Goal: Transaction & Acquisition: Purchase product/service

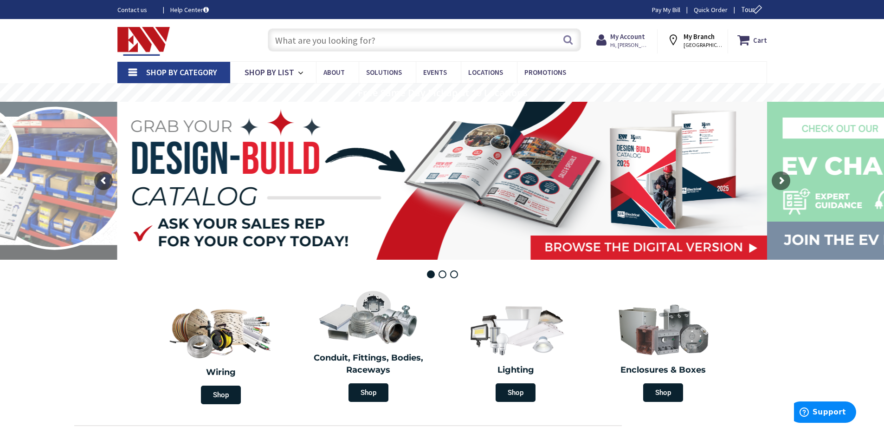
click at [387, 48] on input "text" at bounding box center [424, 39] width 313 height 23
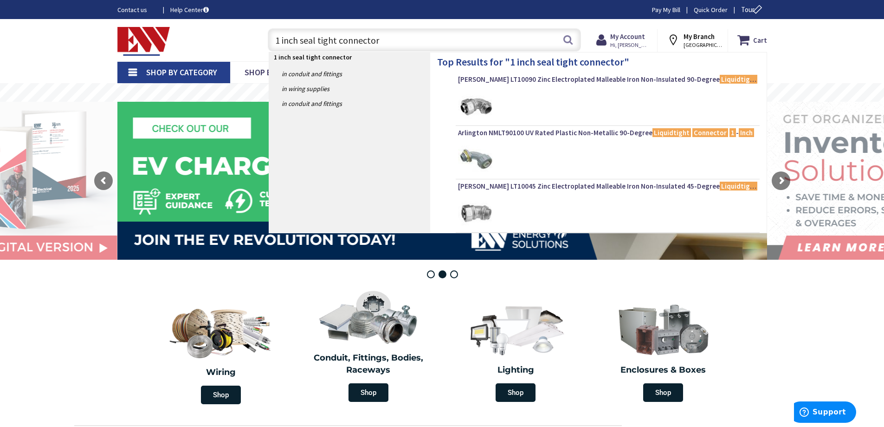
type input "1 inch seal tight connectors"
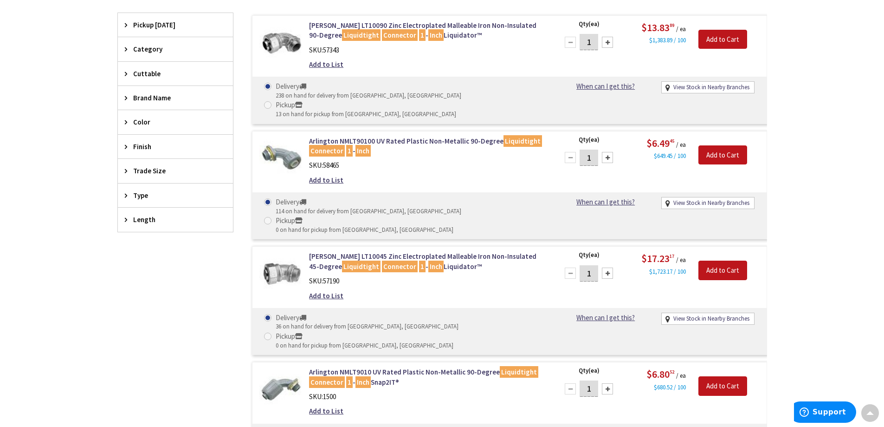
scroll to position [232, 0]
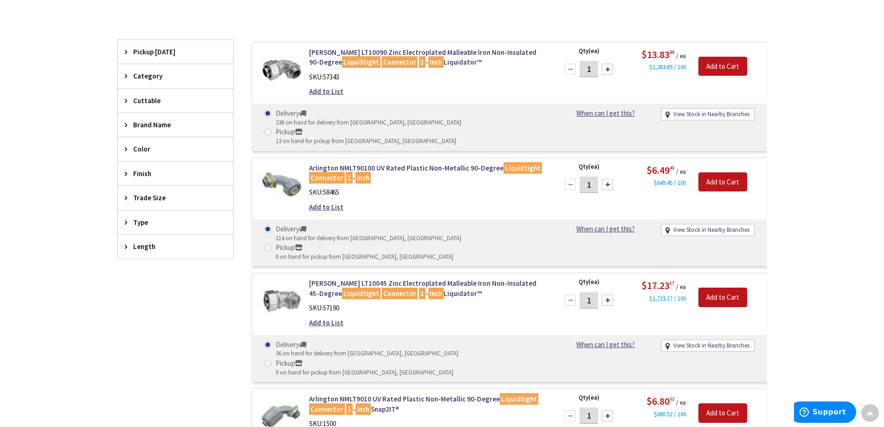
click at [605, 179] on div at bounding box center [607, 184] width 11 height 11
click at [606, 179] on div at bounding box center [607, 184] width 11 height 11
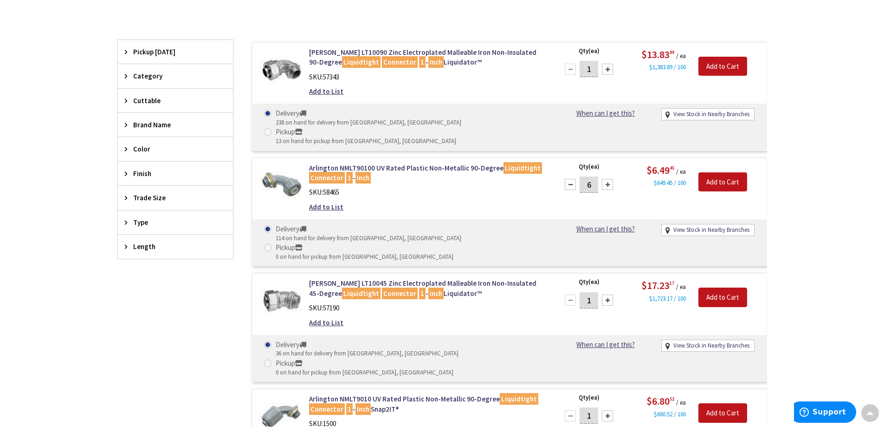
click at [606, 179] on div at bounding box center [607, 184] width 11 height 11
type input "8"
click at [715, 172] on input "Add to Cart" at bounding box center [723, 181] width 49 height 19
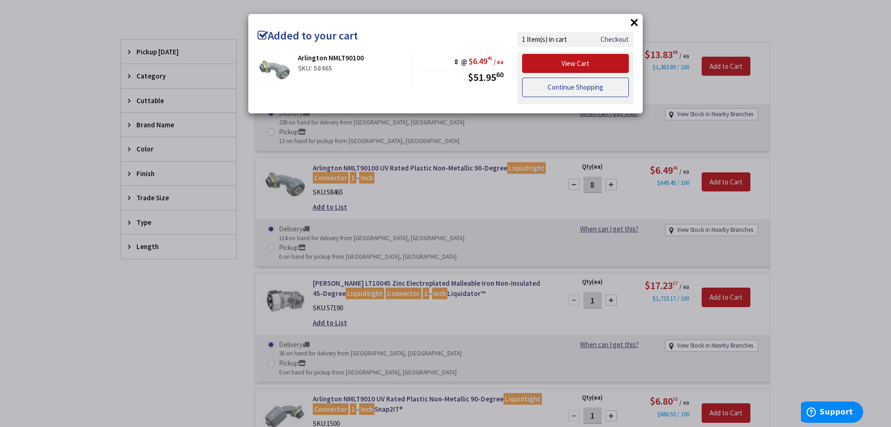
click at [598, 83] on link "Continue Shopping" at bounding box center [575, 87] width 107 height 19
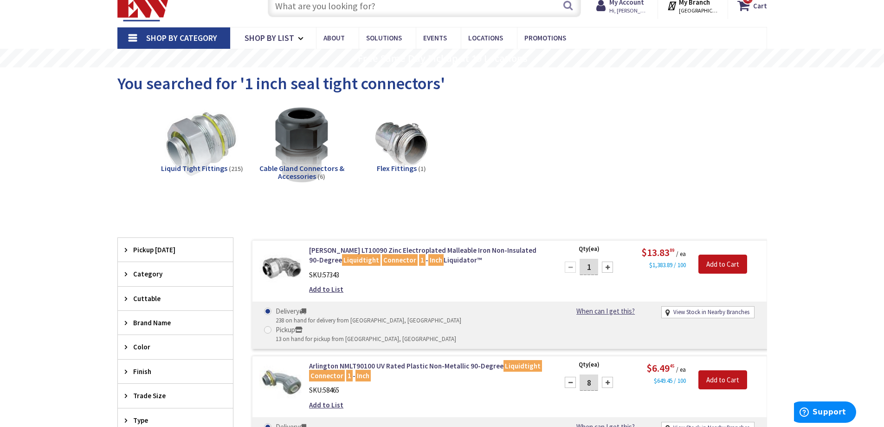
scroll to position [0, 0]
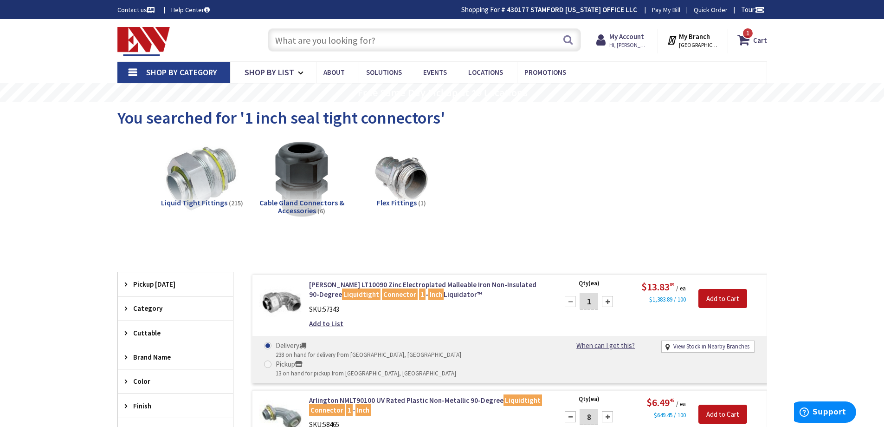
click at [401, 41] on input "text" at bounding box center [424, 39] width 313 height 23
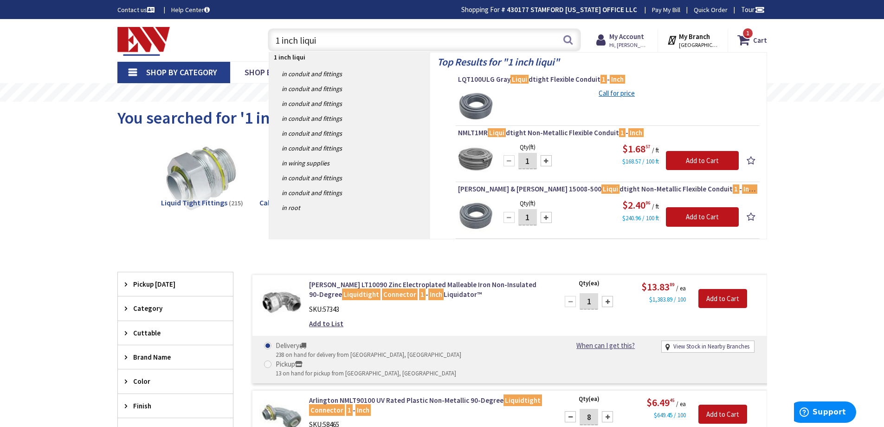
type input "1 inch liqui"
click at [547, 162] on div at bounding box center [546, 160] width 11 height 11
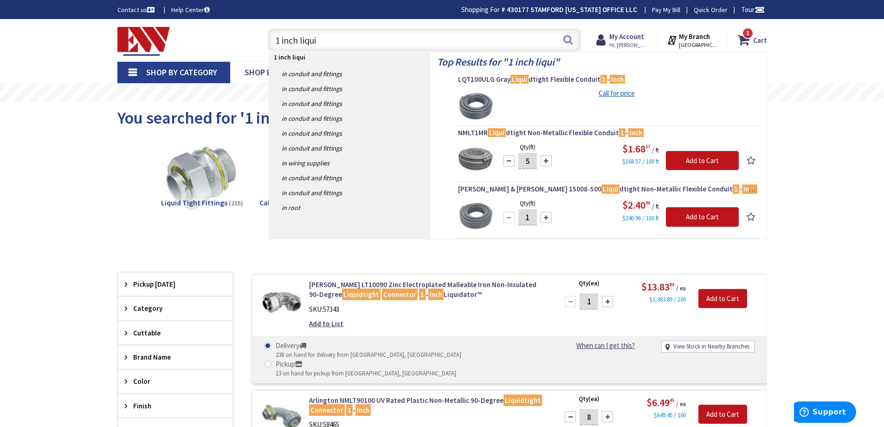
click at [547, 162] on div at bounding box center [546, 160] width 11 height 11
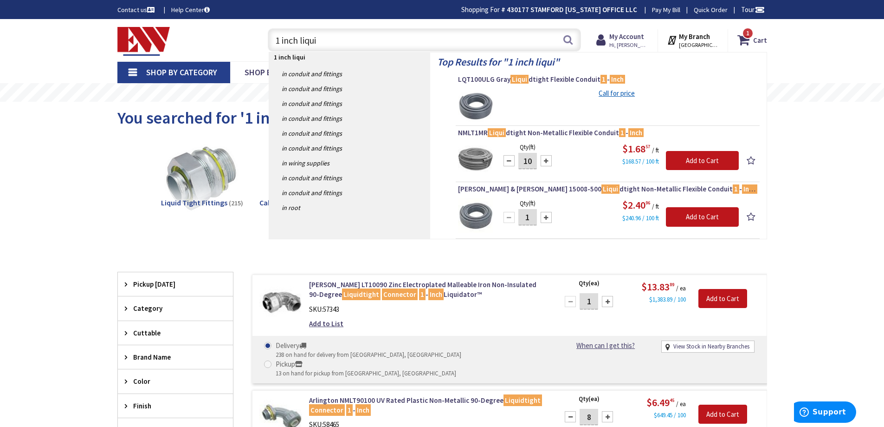
click at [547, 162] on div at bounding box center [546, 160] width 11 height 11
click at [551, 160] on div at bounding box center [546, 160] width 11 height 11
click at [548, 160] on div at bounding box center [546, 160] width 11 height 11
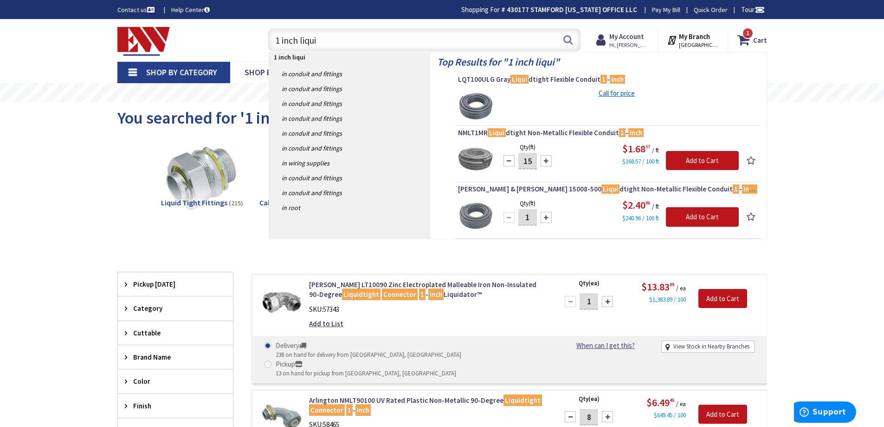
click at [548, 160] on div at bounding box center [546, 160] width 11 height 11
click at [508, 162] on div at bounding box center [509, 160] width 11 height 11
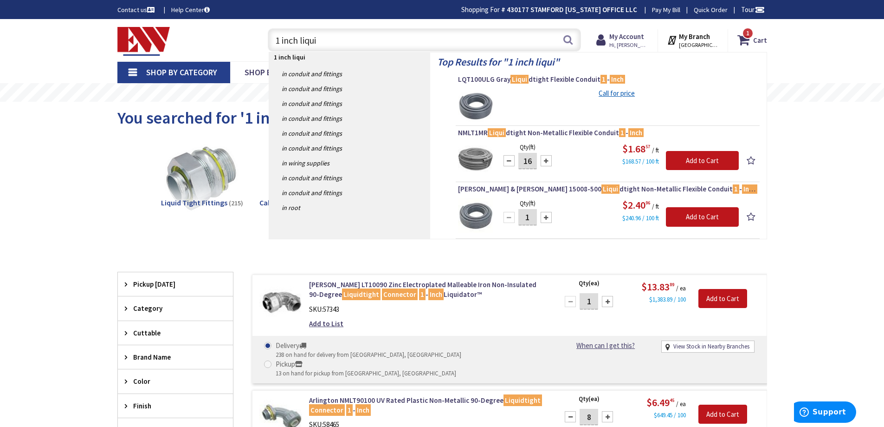
click at [508, 162] on div at bounding box center [509, 160] width 11 height 11
click at [548, 162] on div at bounding box center [546, 160] width 11 height 11
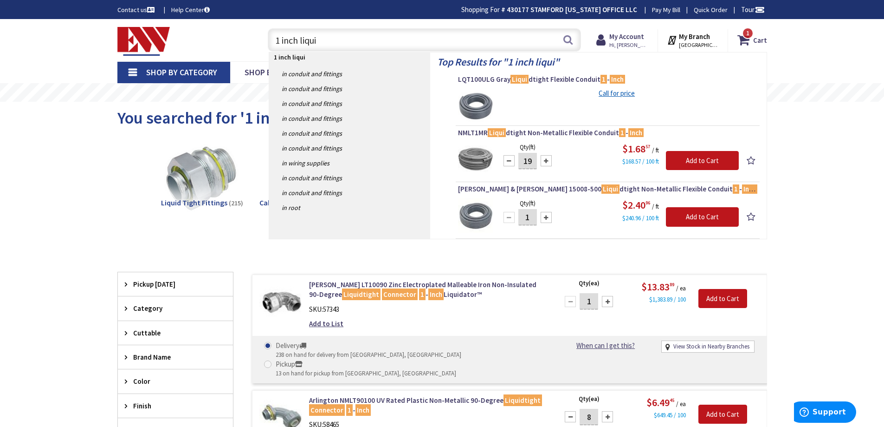
click at [548, 162] on div at bounding box center [546, 160] width 11 height 11
type input "20"
click at [718, 161] on input "Add to Cart" at bounding box center [702, 160] width 73 height 19
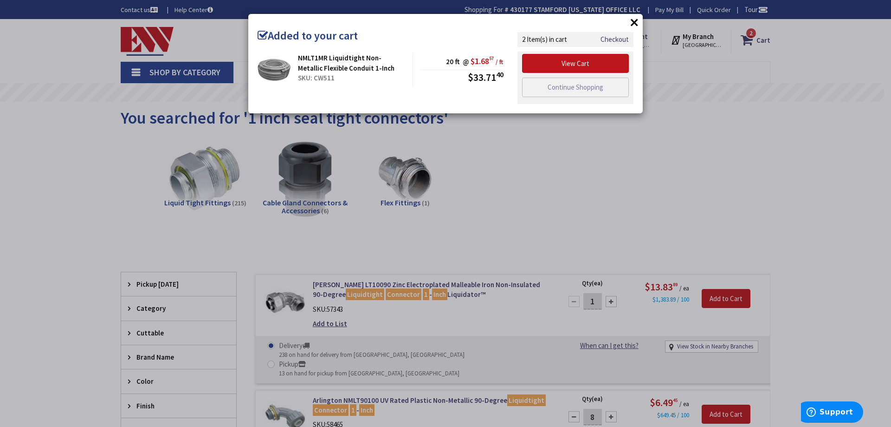
click at [635, 23] on button "×" at bounding box center [635, 22] width 14 height 14
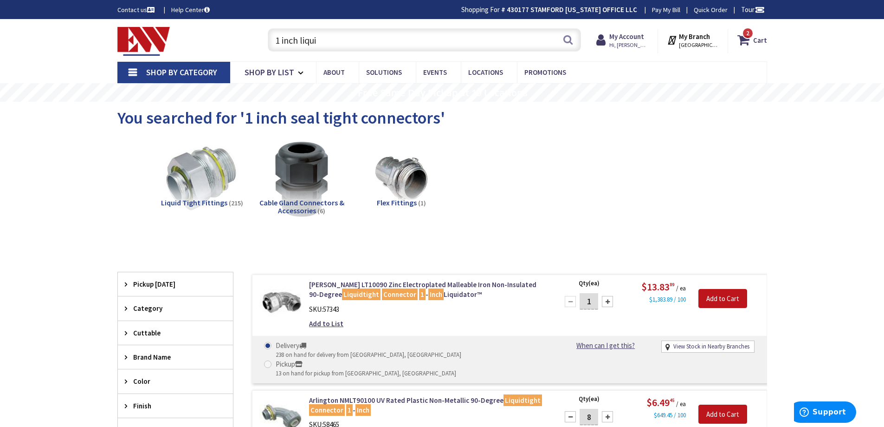
click at [376, 34] on input "1 inch liqui" at bounding box center [424, 39] width 313 height 23
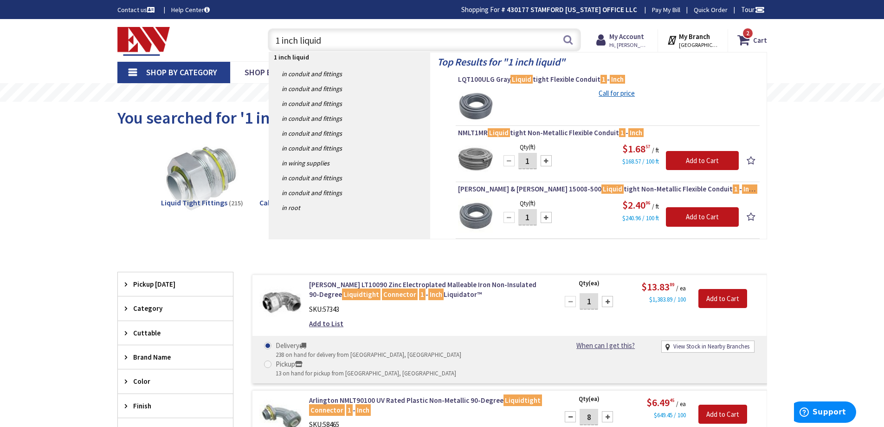
type input "1 inch liquid"
click at [548, 218] on div at bounding box center [546, 217] width 11 height 11
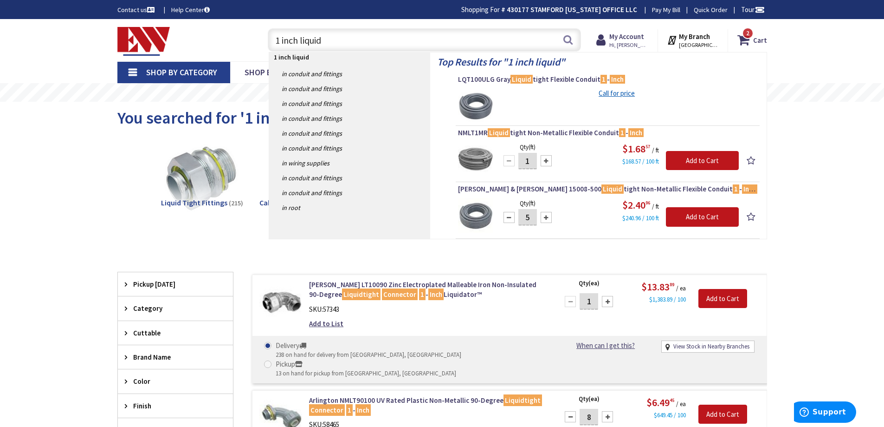
click at [548, 218] on div at bounding box center [546, 217] width 11 height 11
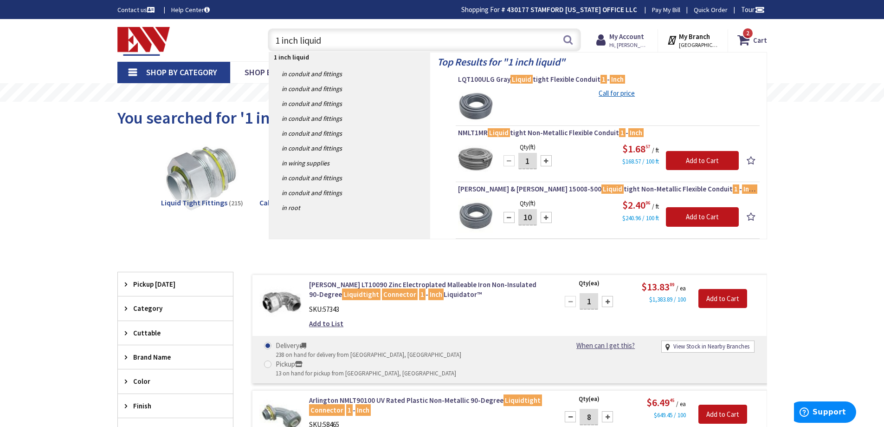
click at [548, 218] on div at bounding box center [546, 217] width 11 height 11
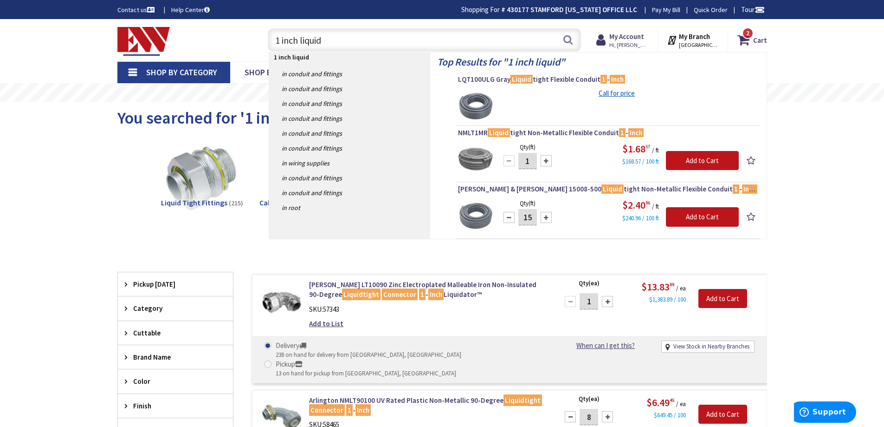
click at [548, 218] on div at bounding box center [546, 217] width 11 height 11
click at [545, 218] on div at bounding box center [546, 217] width 11 height 11
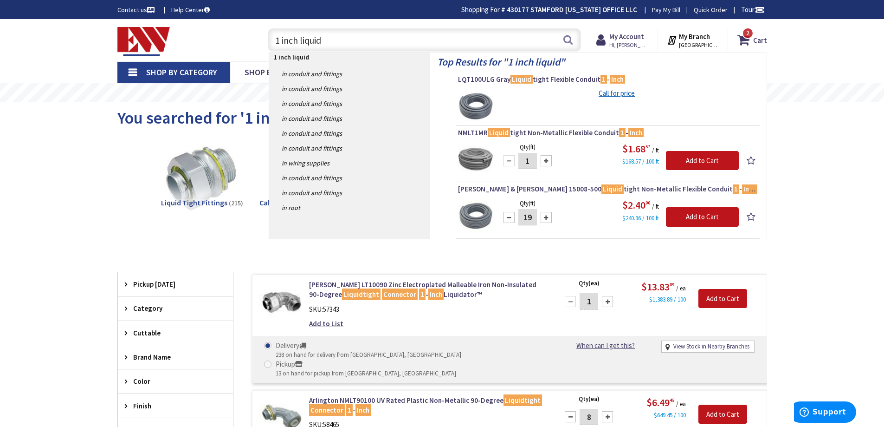
type input "20"
click at [689, 221] on input "Add to Cart" at bounding box center [702, 216] width 73 height 19
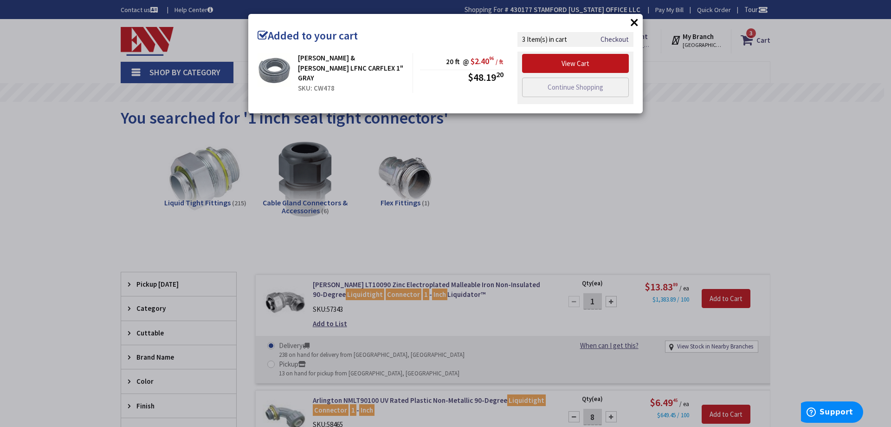
click at [633, 24] on button "×" at bounding box center [635, 22] width 14 height 14
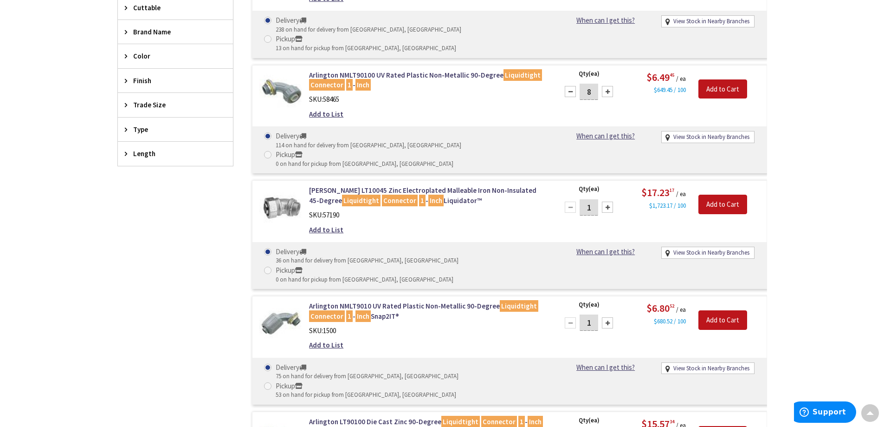
scroll to position [46, 0]
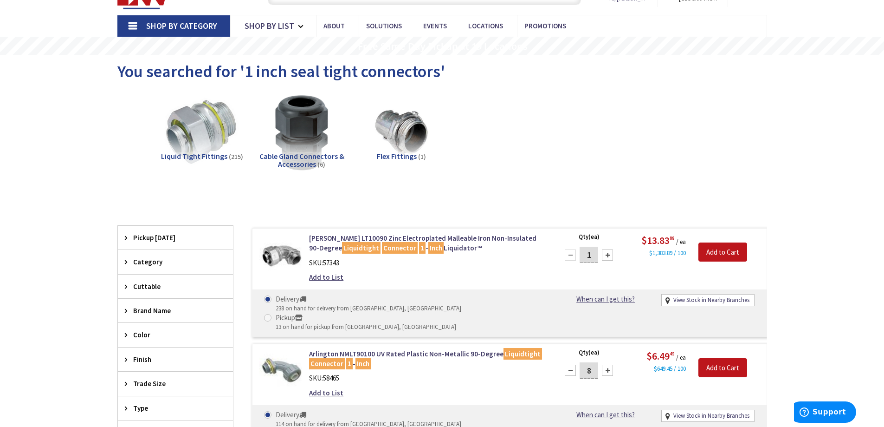
click at [605, 257] on div at bounding box center [607, 254] width 11 height 11
type input "2"
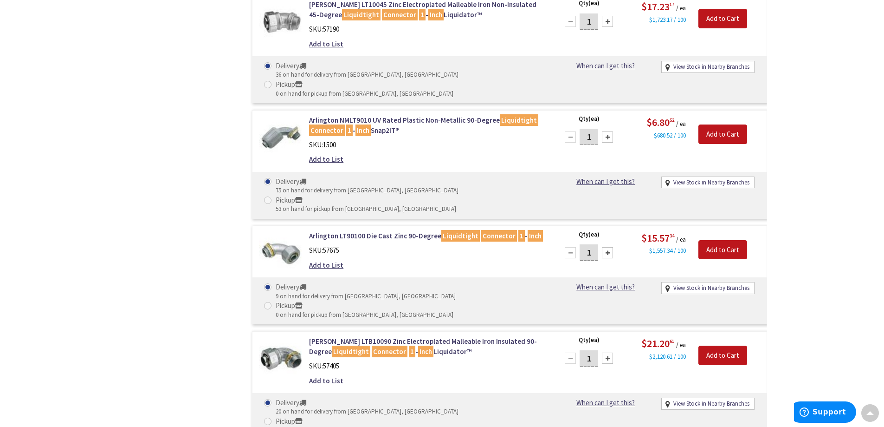
scroll to position [696, 0]
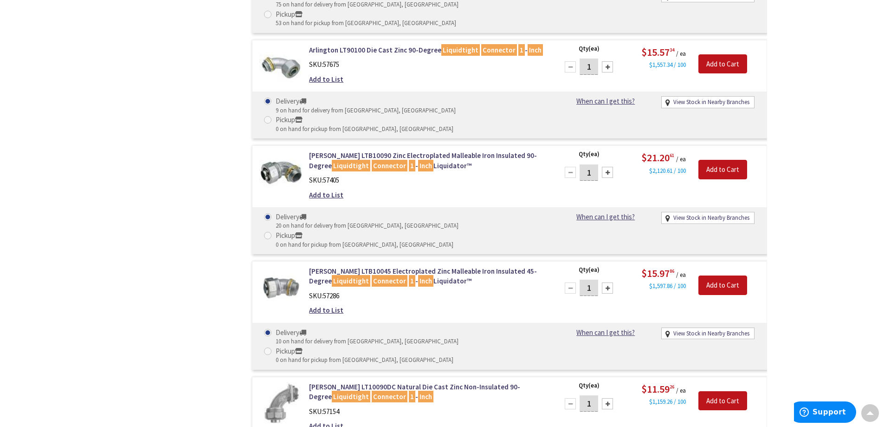
click at [609, 398] on div at bounding box center [607, 403] width 11 height 11
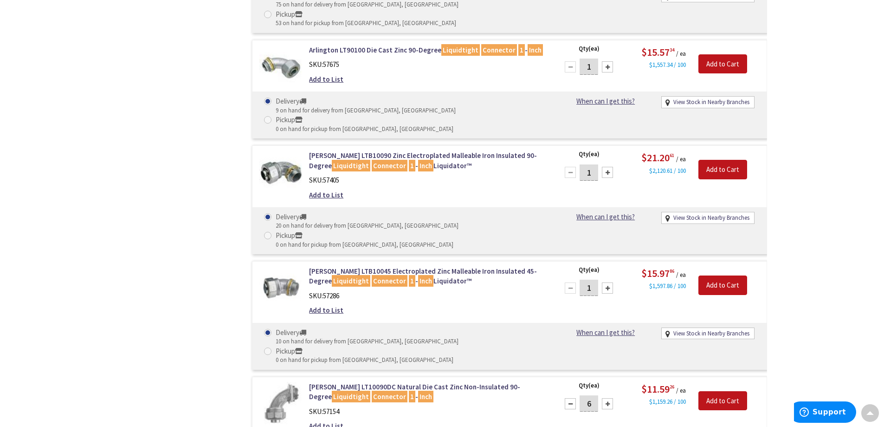
click at [609, 398] on div at bounding box center [607, 403] width 11 height 11
type input "8"
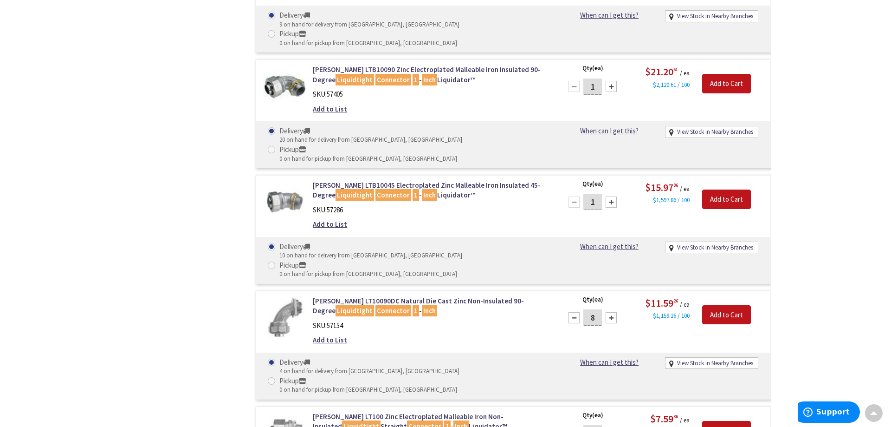
scroll to position [789, 0]
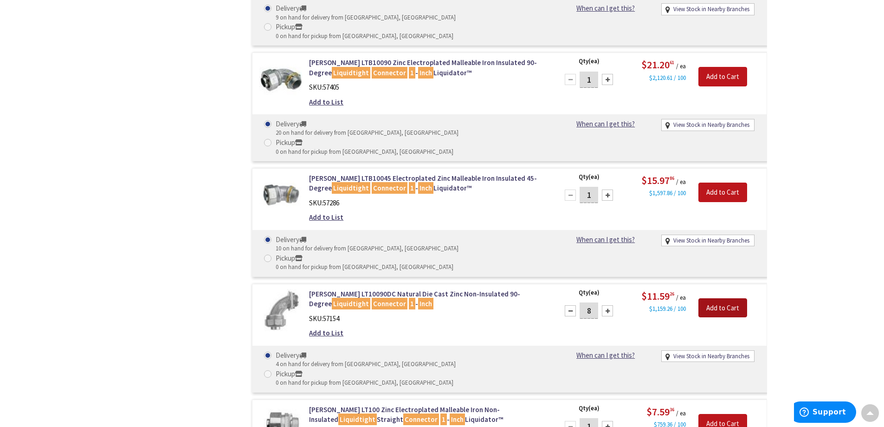
click at [722, 298] on input "Add to Cart" at bounding box center [723, 307] width 49 height 19
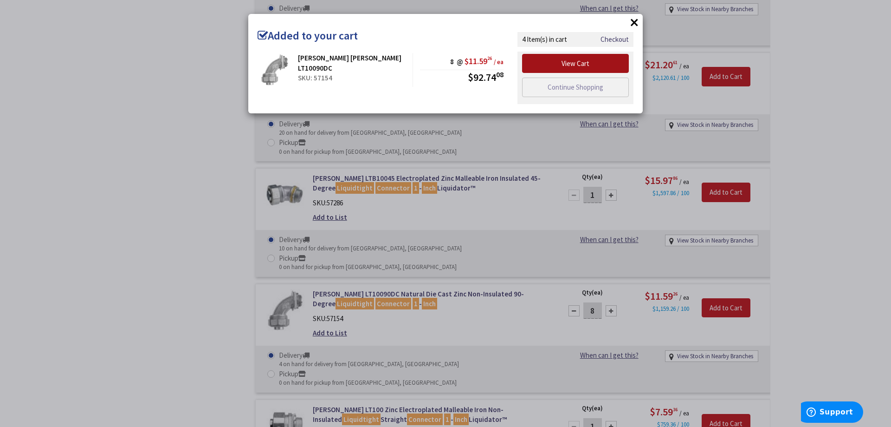
click at [617, 61] on link "View Cart" at bounding box center [575, 63] width 107 height 19
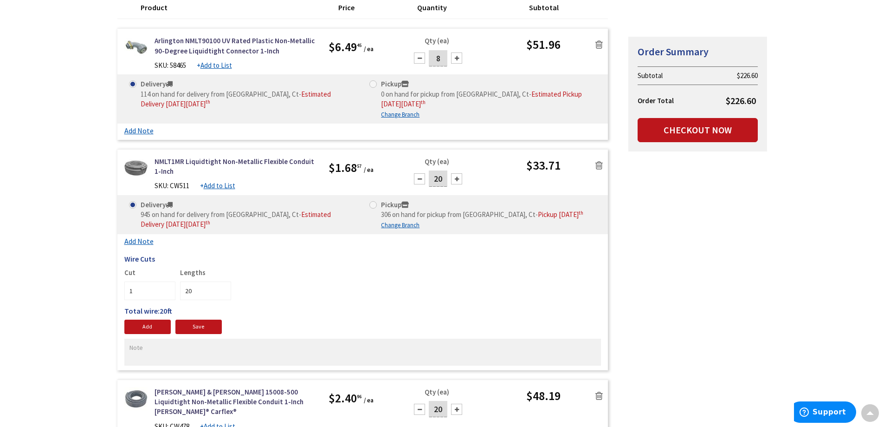
scroll to position [186, 0]
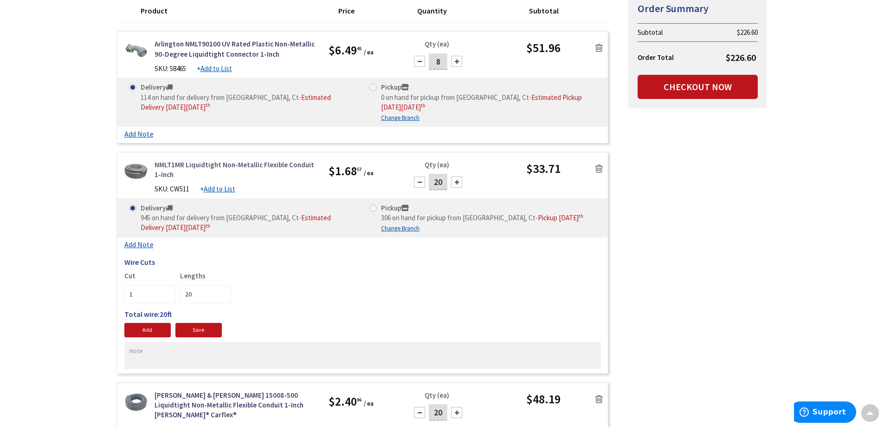
click at [173, 163] on link "NMLT1MR Liquidtight Non-Metallic Flexible Conduit 1-Inch" at bounding box center [235, 170] width 161 height 20
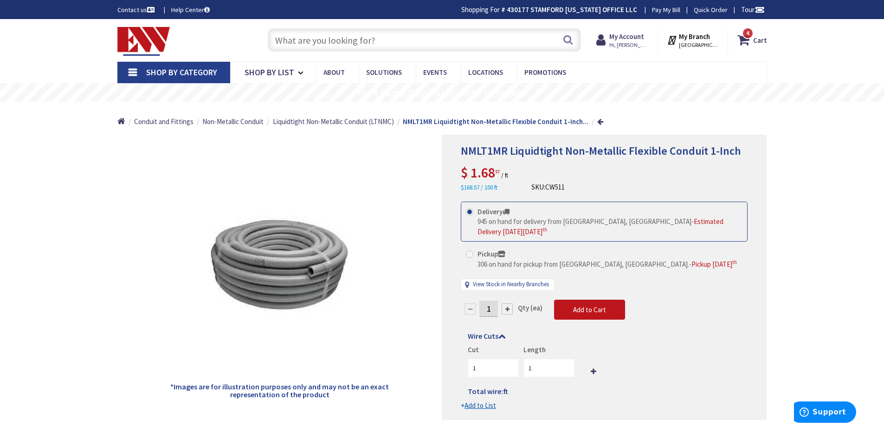
click at [328, 37] on input "text" at bounding box center [424, 39] width 313 height 23
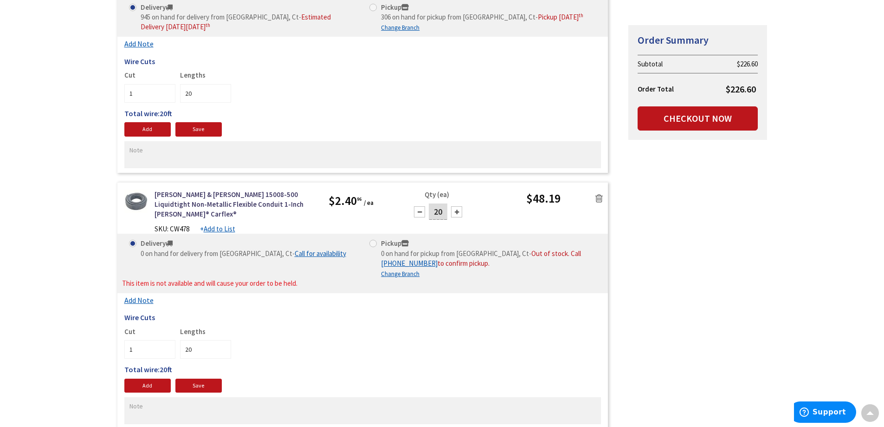
scroll to position [418, 0]
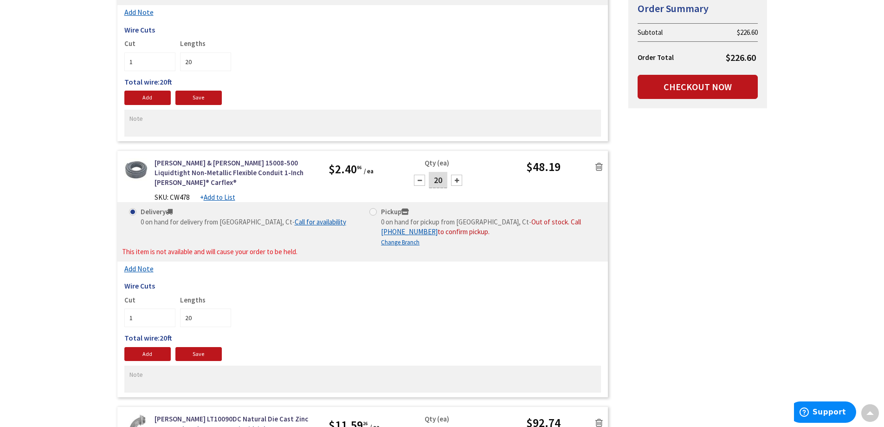
click at [601, 167] on icon at bounding box center [599, 166] width 7 height 9
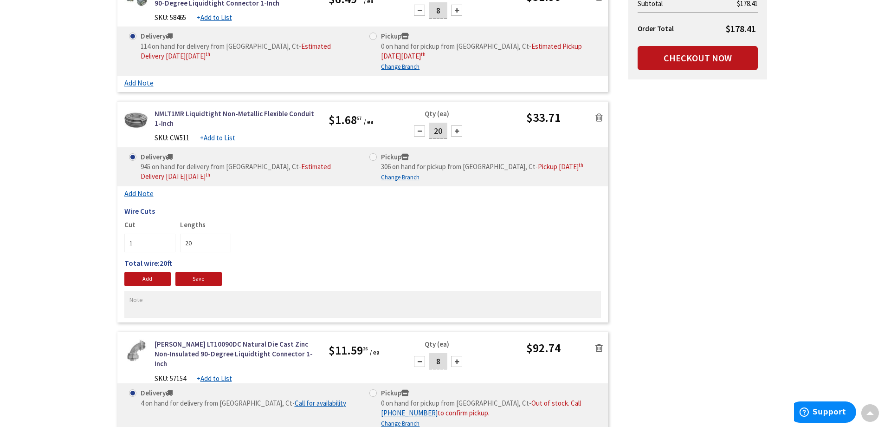
scroll to position [186, 0]
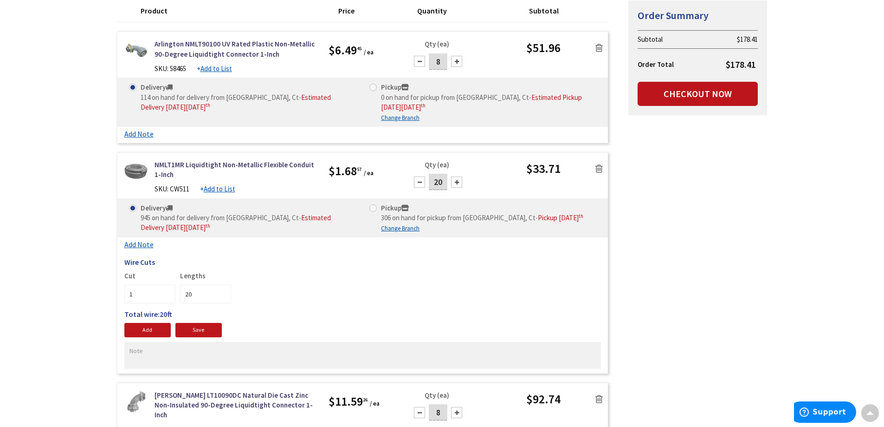
click at [597, 167] on icon at bounding box center [599, 168] width 7 height 9
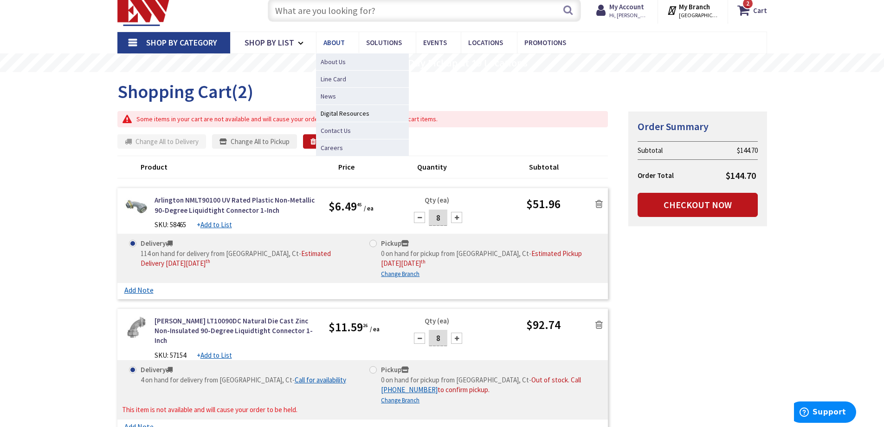
scroll to position [0, 0]
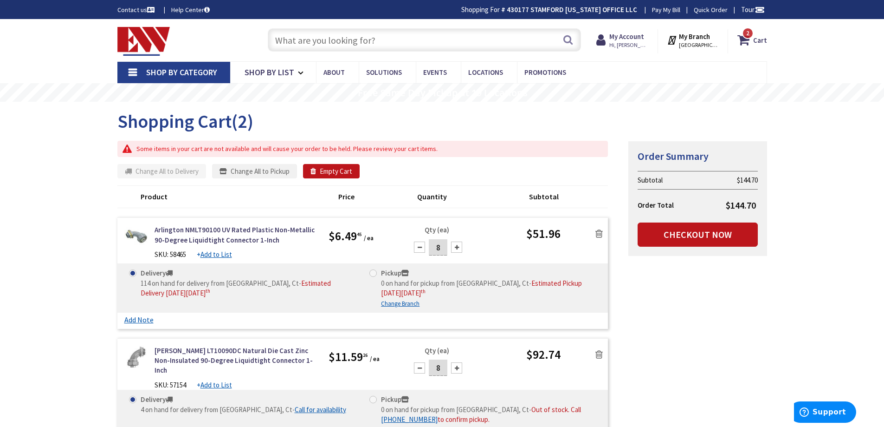
click at [354, 45] on input "text" at bounding box center [424, 39] width 313 height 23
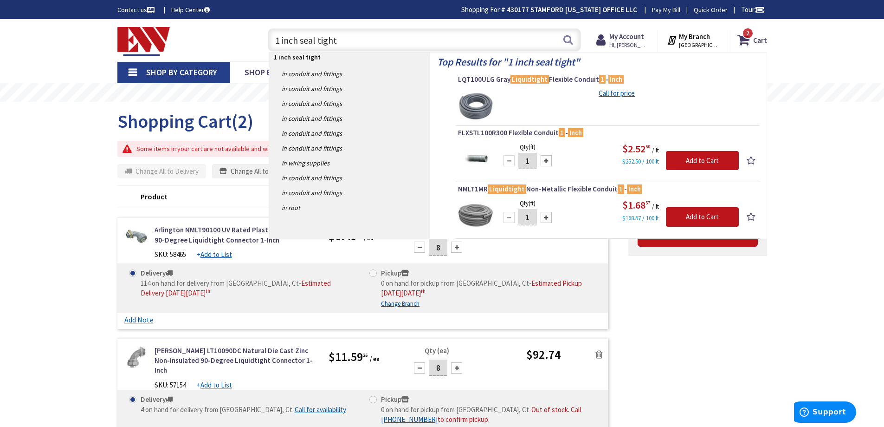
type input "1 inch seal tight"
click at [482, 161] on img at bounding box center [475, 159] width 35 height 35
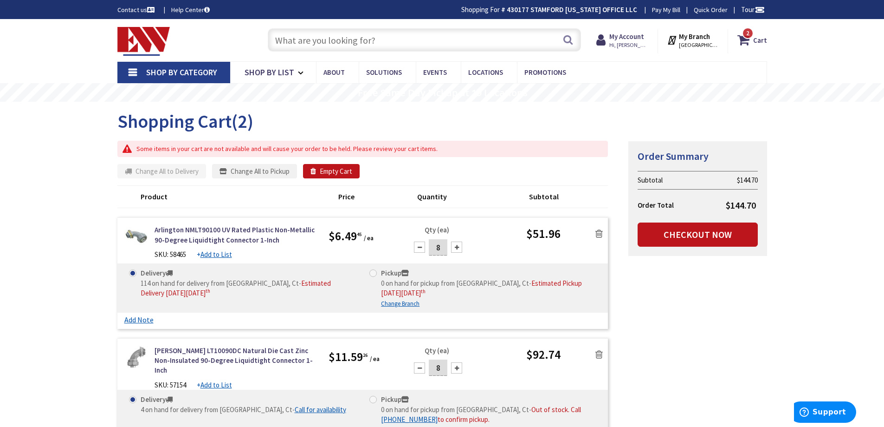
click at [597, 232] on icon at bounding box center [599, 233] width 7 height 9
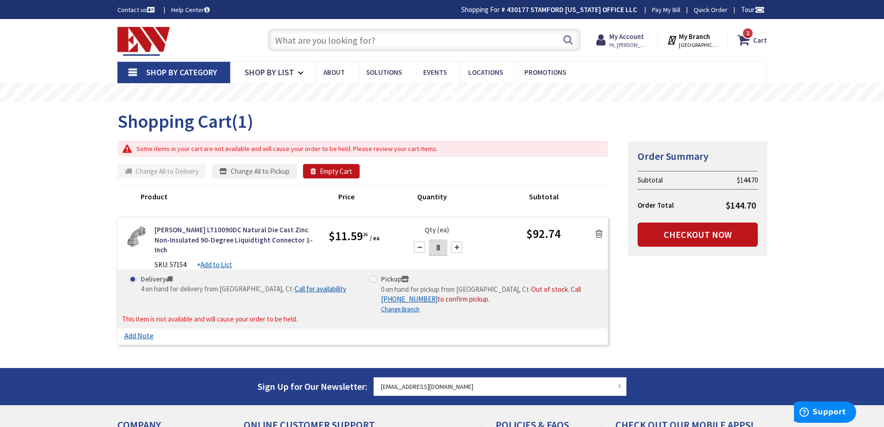
click at [602, 235] on icon at bounding box center [599, 233] width 7 height 9
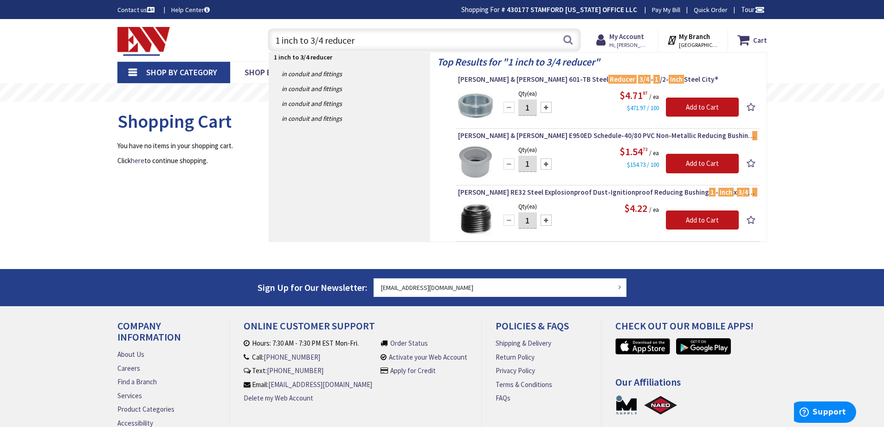
type input "1 inch to 3/4 reducer"
click at [548, 216] on div at bounding box center [546, 219] width 11 height 11
type input "4"
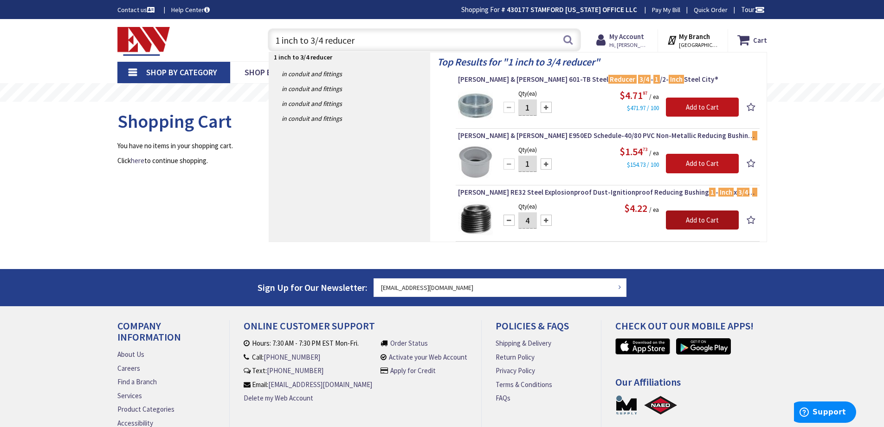
click at [672, 219] on input "Add to Cart" at bounding box center [702, 219] width 73 height 19
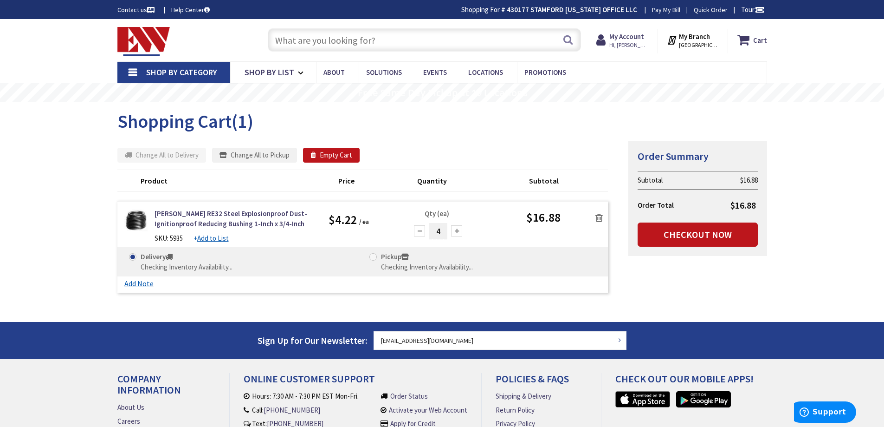
click at [417, 44] on input "text" at bounding box center [424, 39] width 313 height 23
